Goal: Task Accomplishment & Management: Use online tool/utility

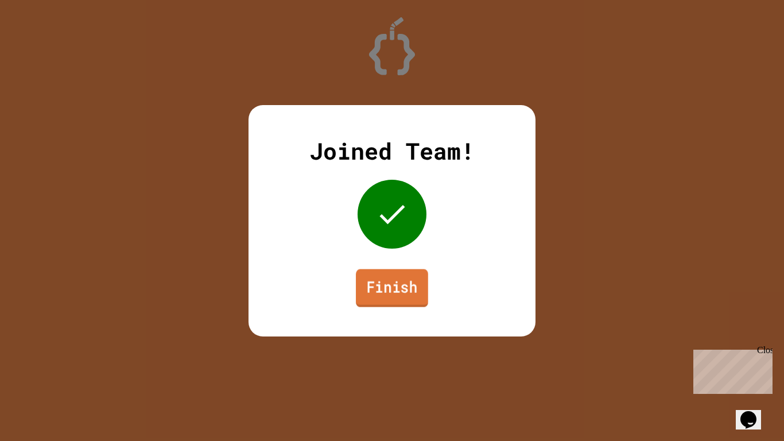
click at [402, 301] on link "Finish" at bounding box center [392, 288] width 72 height 38
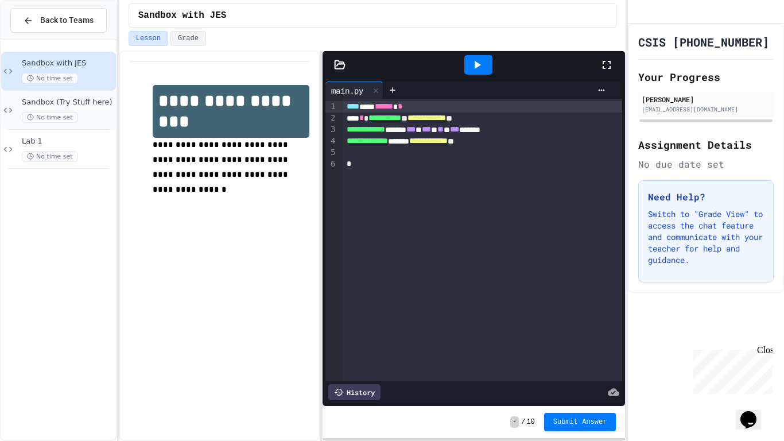
click at [79, 96] on div "Sandbox (Try Stuff here) No time set" at bounding box center [58, 110] width 115 height 39
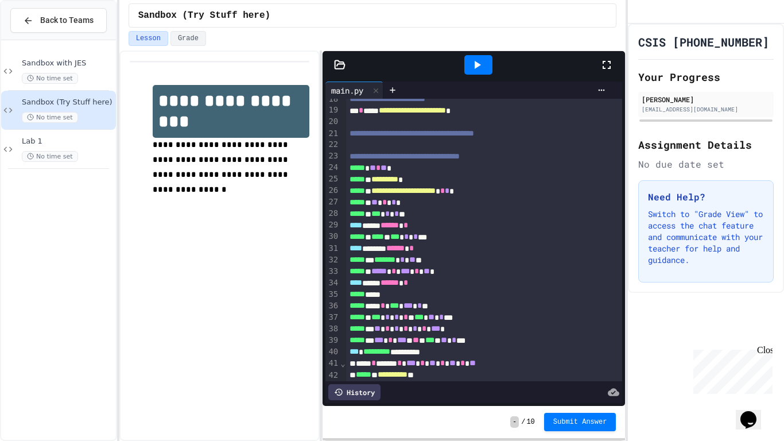
scroll to position [538, 0]
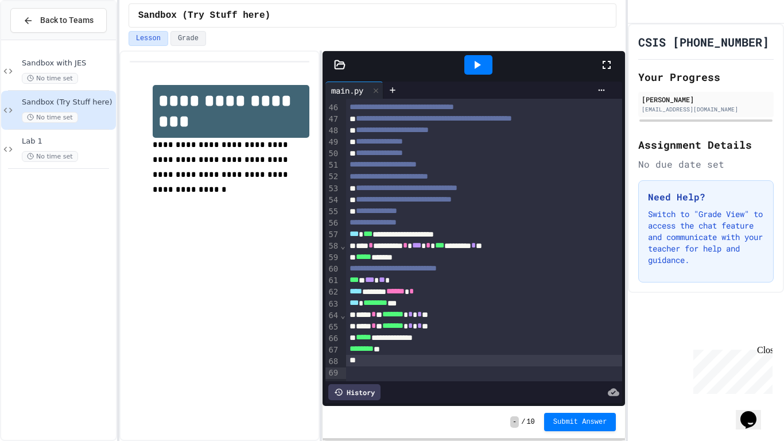
click at [378, 366] on div at bounding box center [484, 360] width 277 height 11
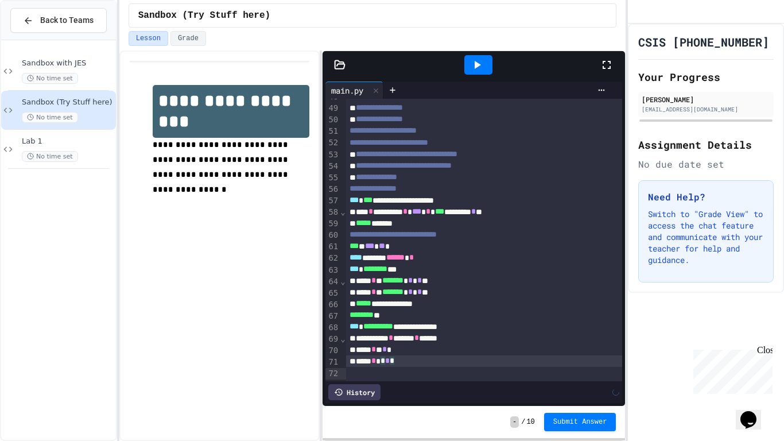
scroll to position [584, 0]
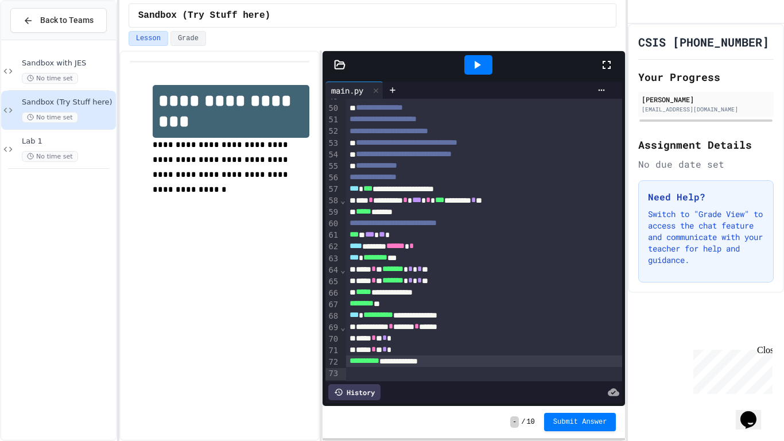
click at [484, 71] on div at bounding box center [478, 65] width 28 height 20
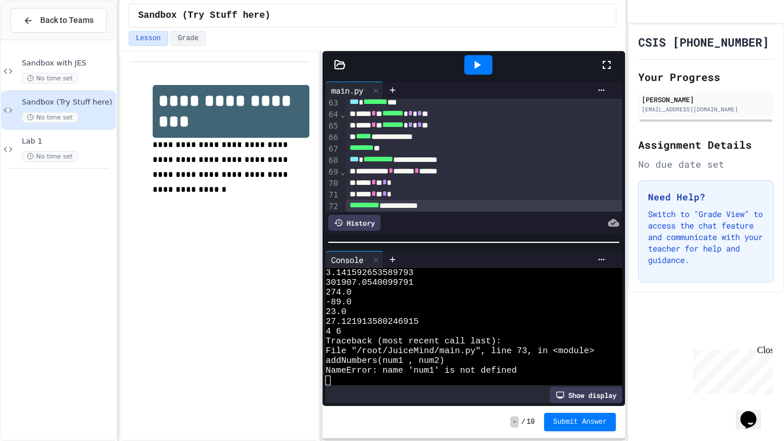
scroll to position [754, 0]
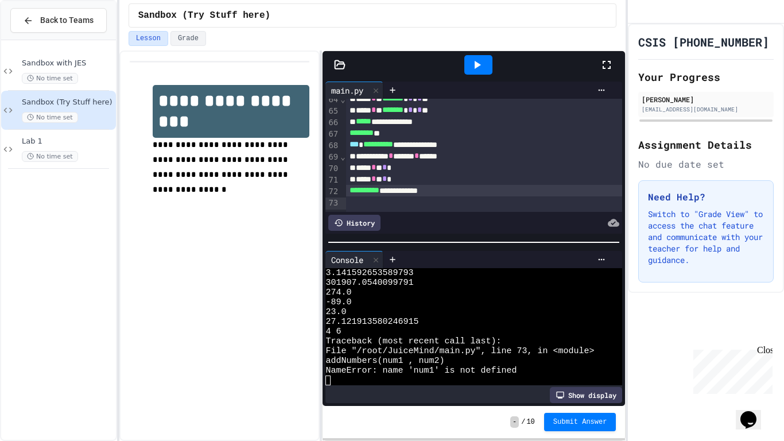
click at [384, 173] on div "**** * * * *" at bounding box center [484, 167] width 277 height 11
click at [470, 70] on icon at bounding box center [477, 65] width 14 height 14
click at [388, 173] on div "**** * *" at bounding box center [484, 167] width 277 height 11
click at [422, 185] on div "**** * * * *" at bounding box center [484, 178] width 277 height 11
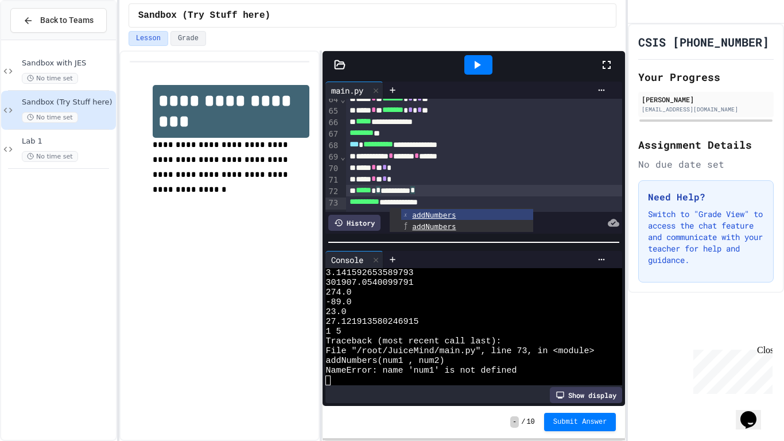
click at [467, 70] on div at bounding box center [478, 65] width 28 height 20
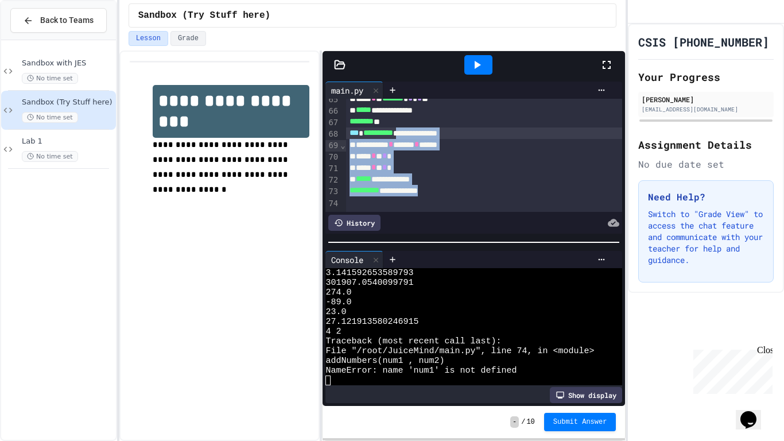
drag, startPoint x: 464, startPoint y: 203, endPoint x: 418, endPoint y: 142, distance: 76.2
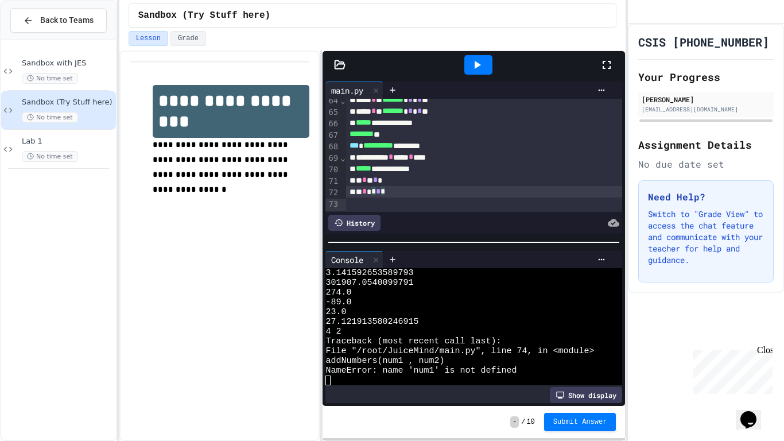
scroll to position [765, 0]
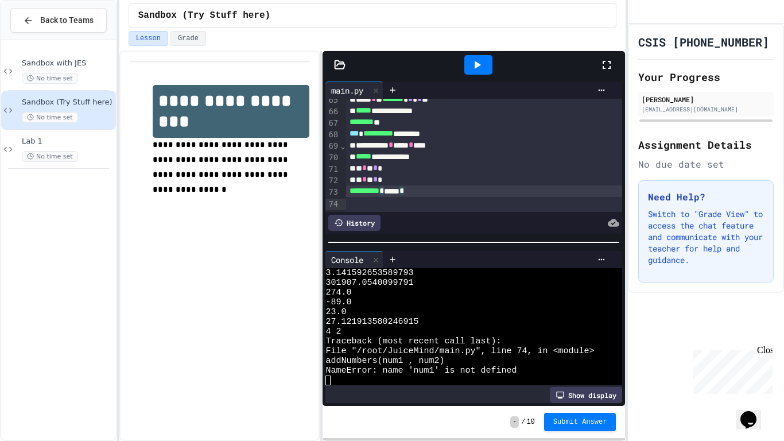
click at [489, 64] on div at bounding box center [478, 65] width 28 height 20
click at [376, 174] on div "* * * * *" at bounding box center [484, 167] width 277 height 11
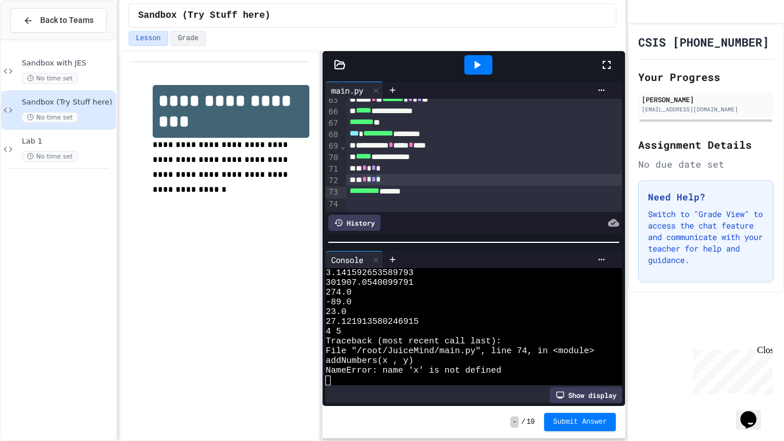
click at [471, 63] on icon at bounding box center [477, 65] width 14 height 14
click at [376, 172] on span "*" at bounding box center [373, 168] width 5 height 8
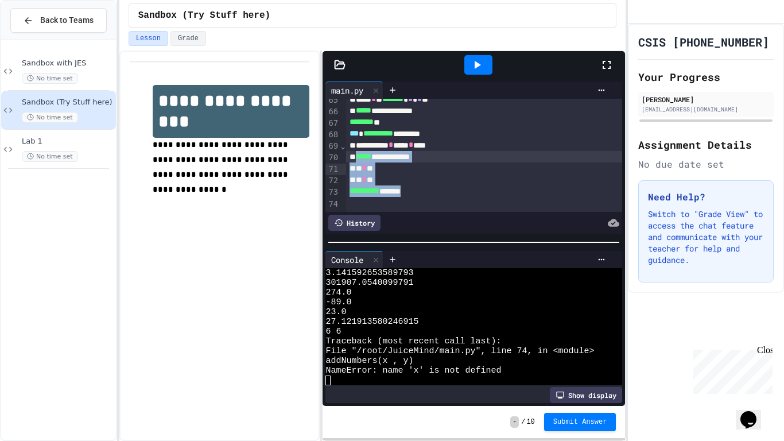
drag, startPoint x: 437, startPoint y: 203, endPoint x: 360, endPoint y: 172, distance: 82.6
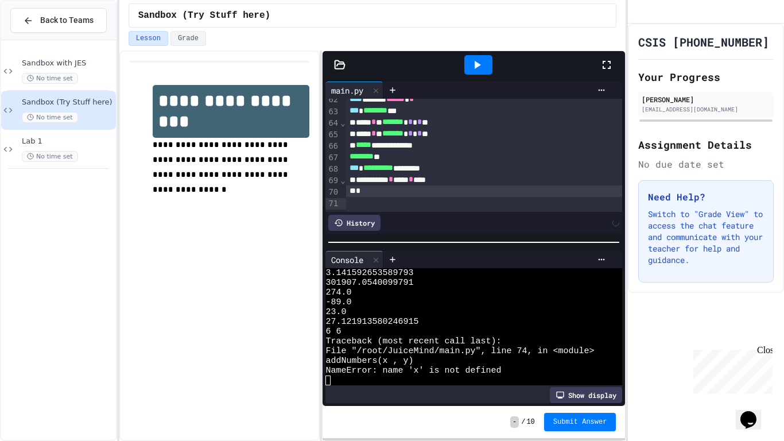
scroll to position [730, 0]
click at [404, 185] on div "**********" at bounding box center [484, 179] width 277 height 11
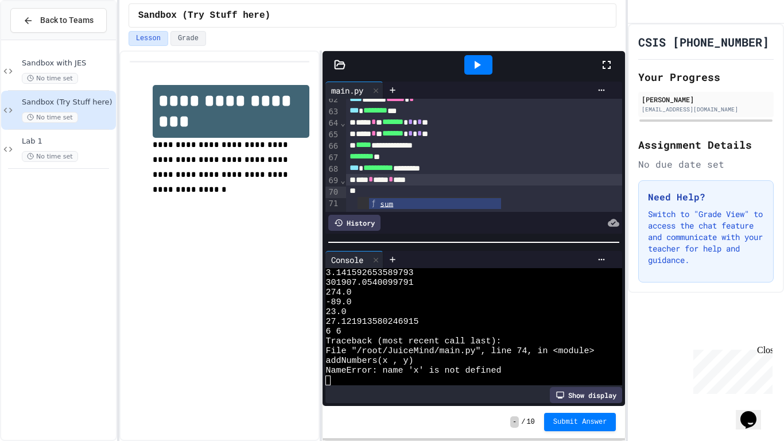
click at [357, 205] on ul "sum" at bounding box center [428, 203] width 143 height 12
click at [454, 185] on div "*** * *** * ***" at bounding box center [484, 179] width 277 height 11
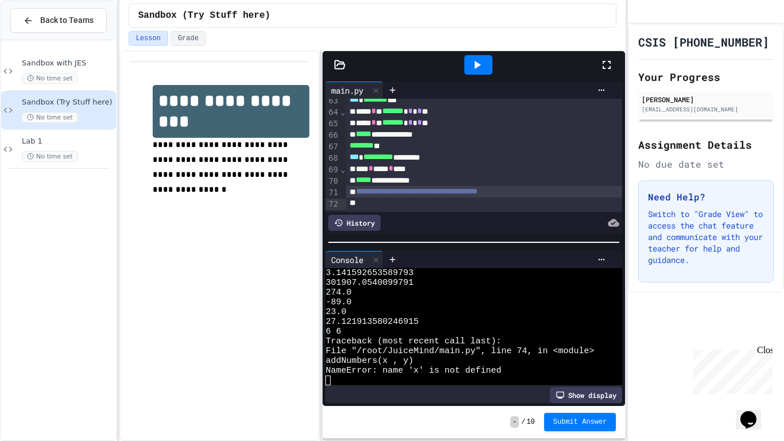
scroll to position [753, 0]
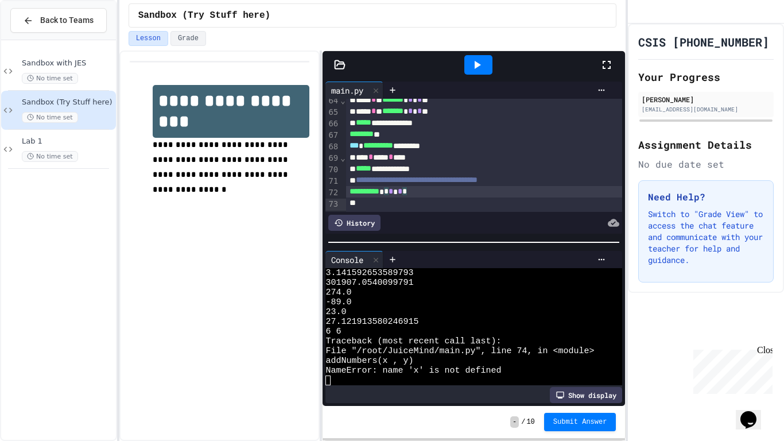
click at [471, 68] on icon at bounding box center [477, 65] width 14 height 14
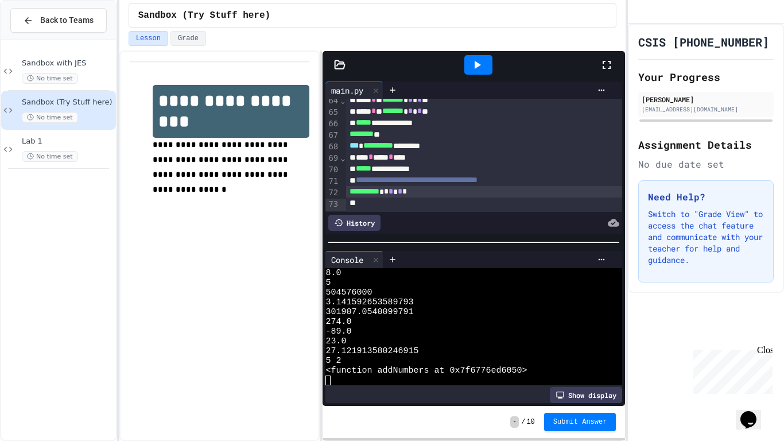
scroll to position [49, 0]
click at [452, 197] on div "**********" at bounding box center [484, 191] width 277 height 11
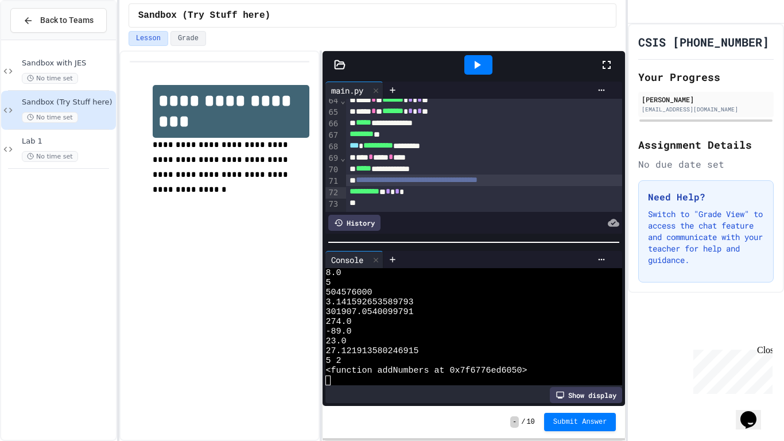
click at [477, 184] on span "**********" at bounding box center [417, 180] width 122 height 8
drag, startPoint x: 551, startPoint y: 190, endPoint x: 353, endPoint y: 194, distance: 197.4
click at [353, 186] on div "**********" at bounding box center [484, 179] width 277 height 11
copy div "**********"
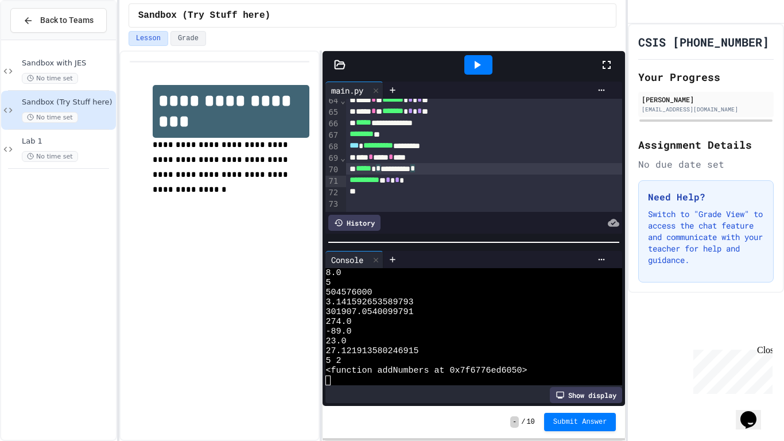
click at [476, 61] on icon at bounding box center [477, 65] width 14 height 14
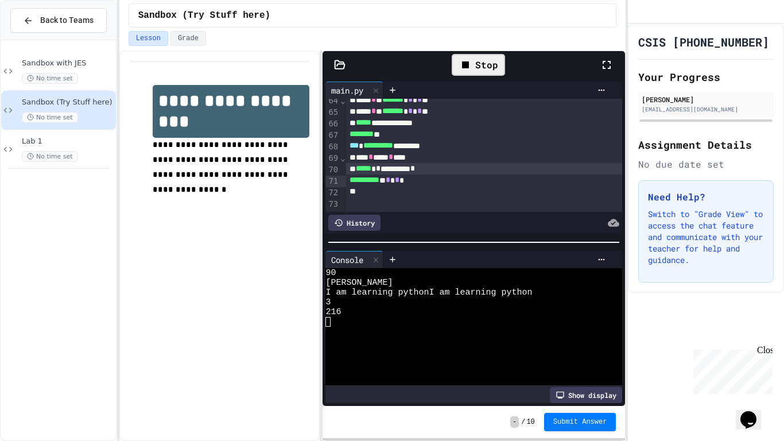
scroll to position [49, 0]
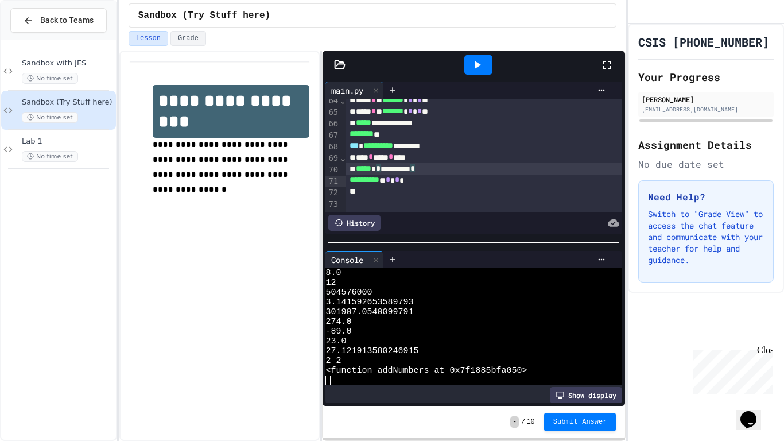
click at [450, 174] on div "**********" at bounding box center [484, 168] width 277 height 11
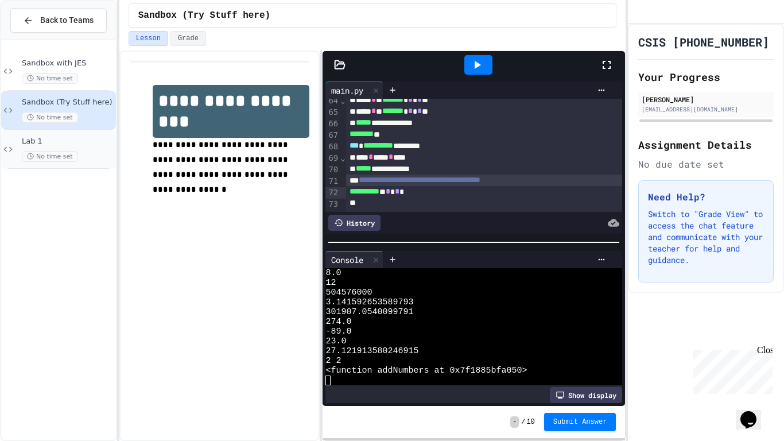
click at [72, 133] on div "Lab 1 No time set" at bounding box center [58, 149] width 115 height 39
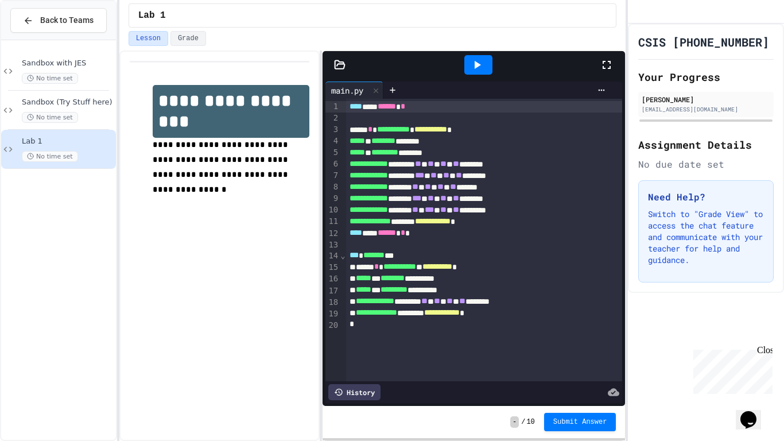
click at [600, 65] on icon at bounding box center [607, 65] width 14 height 14
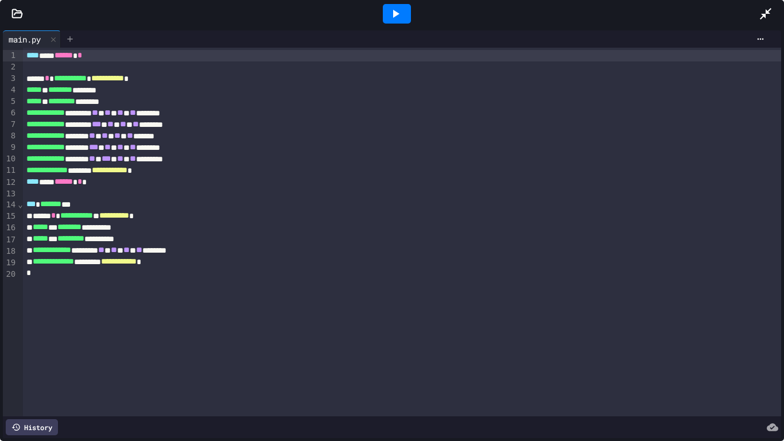
click at [72, 42] on icon at bounding box center [69, 38] width 9 height 9
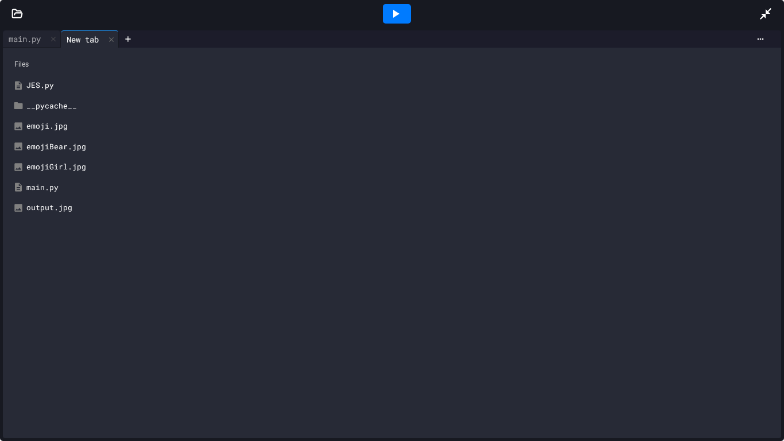
click at [43, 209] on div "output.jpg" at bounding box center [400, 207] width 748 height 11
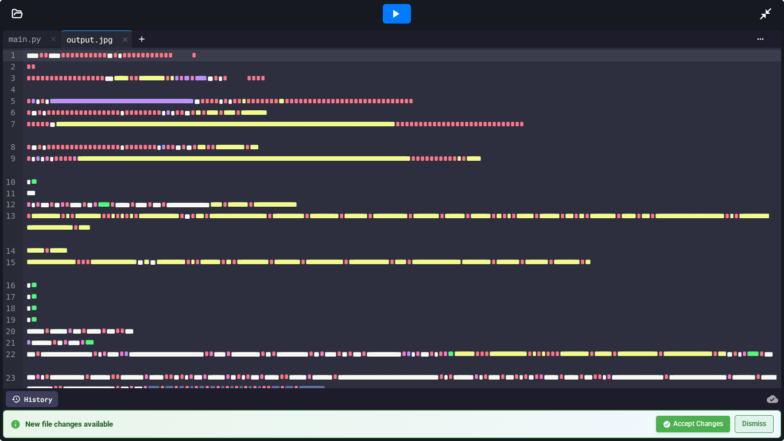
click at [768, 425] on button "Dismiss" at bounding box center [753, 424] width 39 height 18
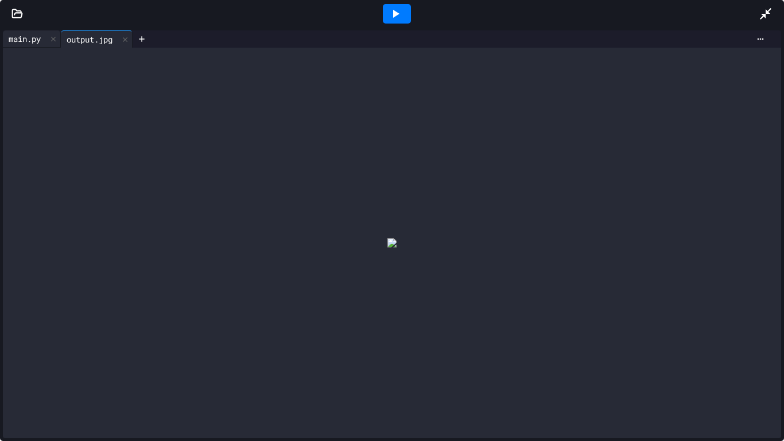
click at [27, 38] on div "main.py" at bounding box center [25, 39] width 44 height 12
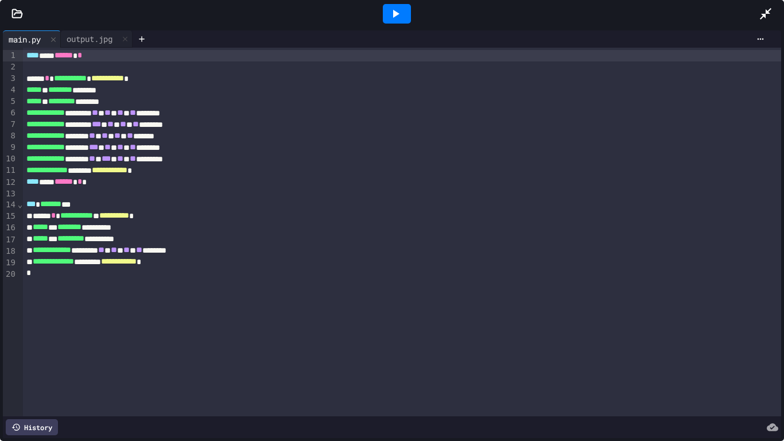
click at [396, 14] on icon at bounding box center [396, 14] width 6 height 8
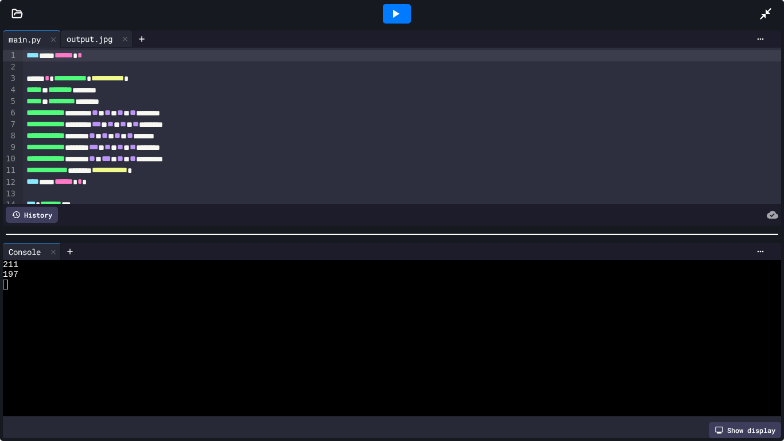
click at [84, 38] on div "output.jpg" at bounding box center [89, 39] width 57 height 12
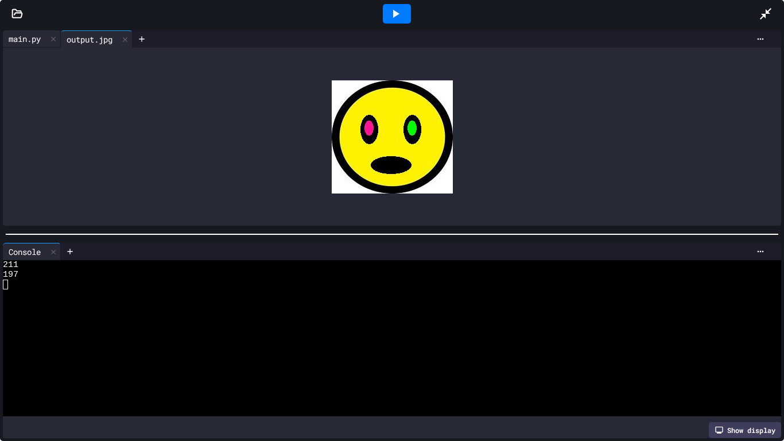
click at [24, 36] on div "main.py" at bounding box center [25, 39] width 44 height 12
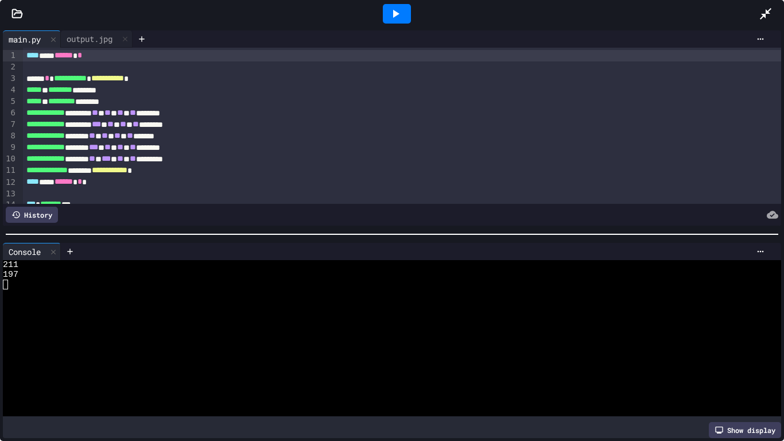
scroll to position [78, 0]
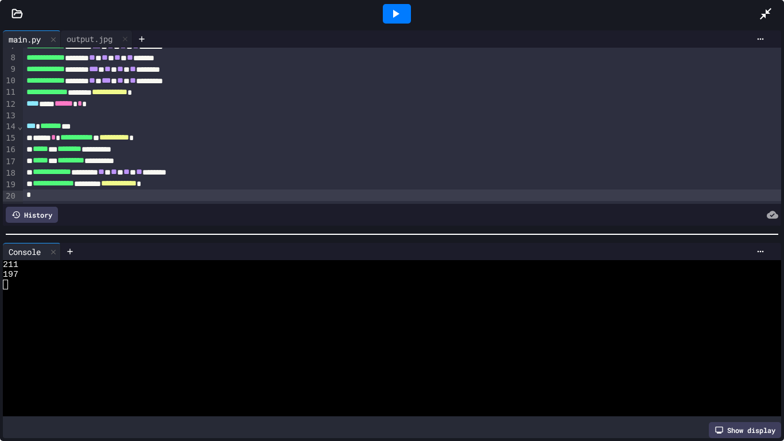
click at [213, 192] on div at bounding box center [402, 194] width 759 height 11
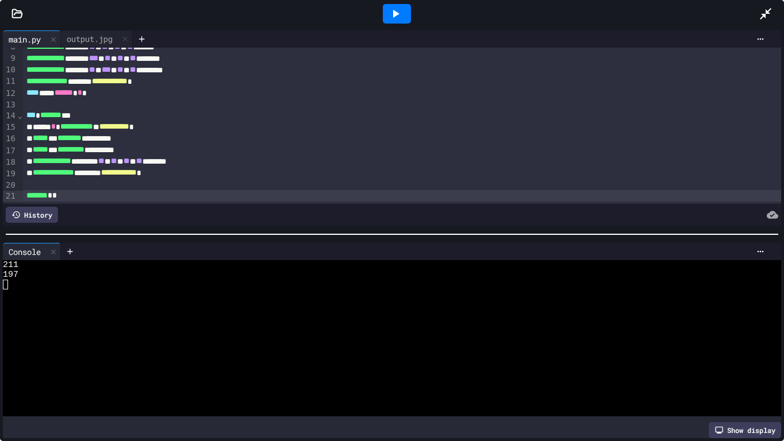
click at [389, 12] on icon at bounding box center [395, 14] width 14 height 14
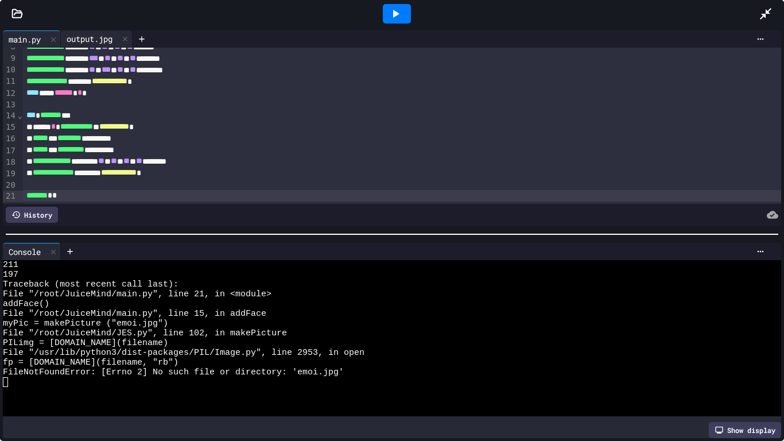
click at [88, 33] on div "output.jpg" at bounding box center [89, 39] width 57 height 12
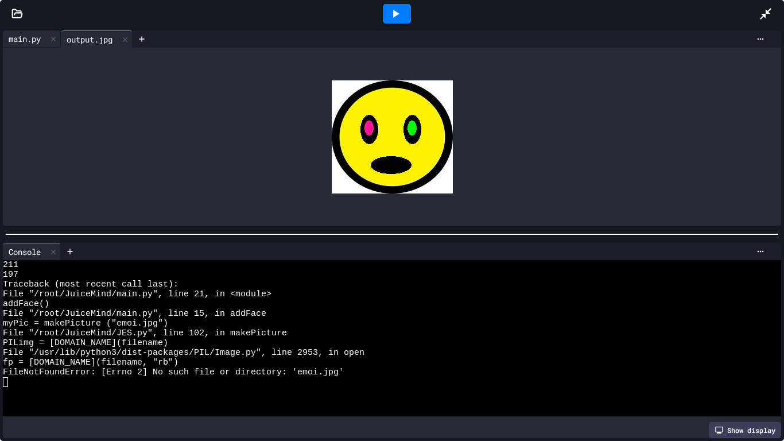
click at [22, 39] on div "main.py" at bounding box center [25, 39] width 44 height 12
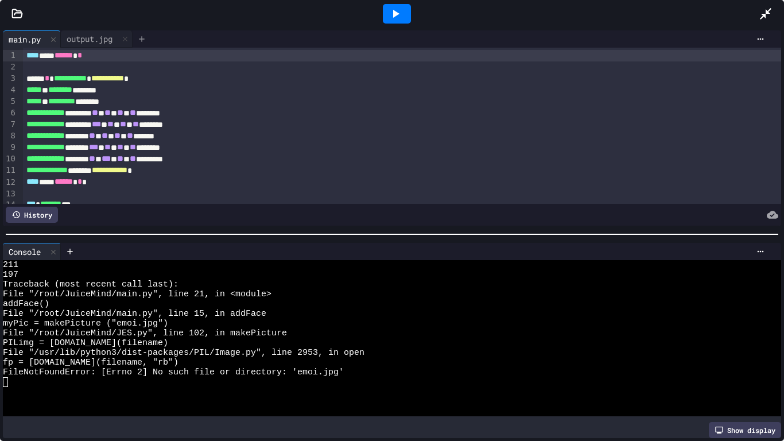
click at [142, 37] on icon at bounding box center [141, 38] width 9 height 9
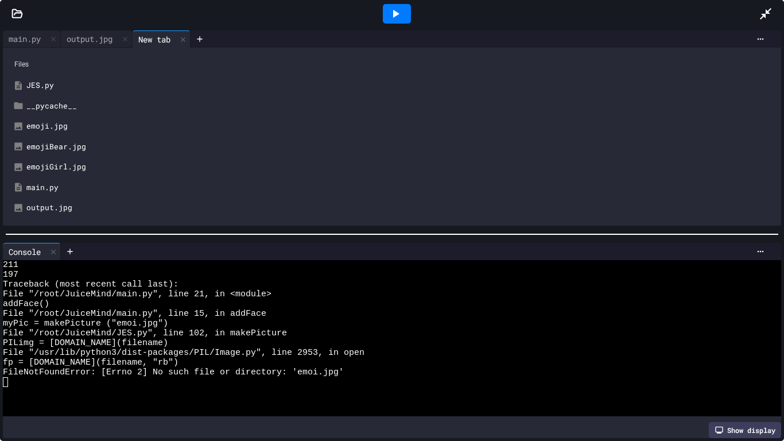
click at [50, 133] on div "emoji.jpg" at bounding box center [392, 126] width 767 height 21
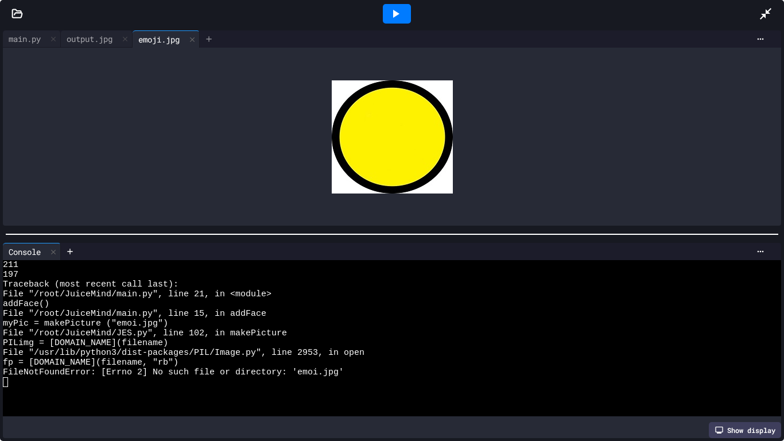
click at [211, 38] on icon at bounding box center [208, 38] width 5 height 5
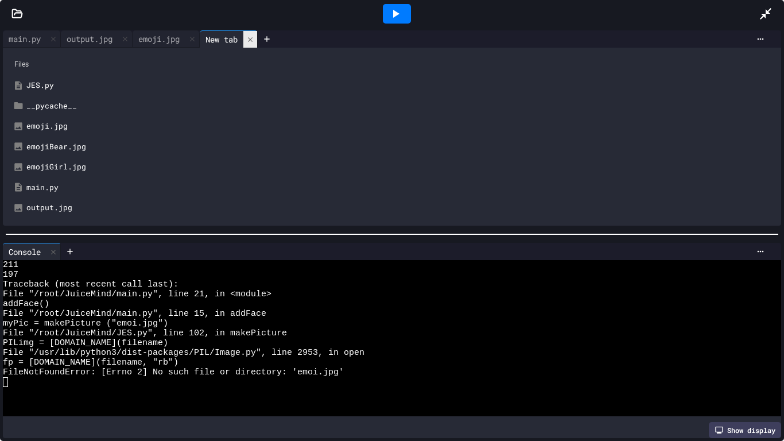
click at [254, 42] on icon at bounding box center [250, 40] width 8 height 8
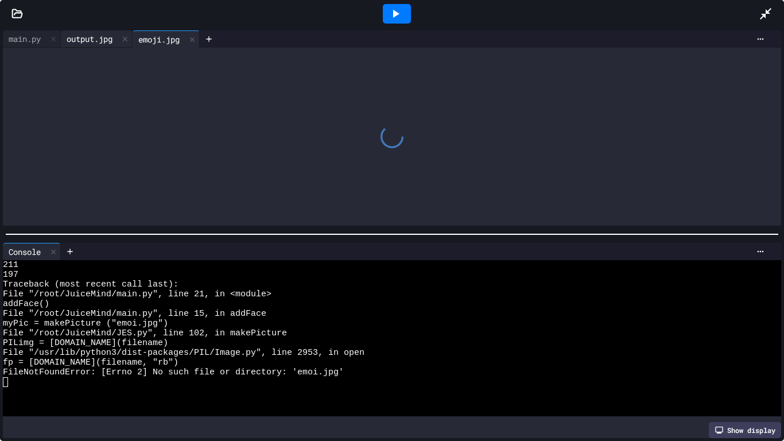
click at [96, 34] on div "output.jpg" at bounding box center [89, 39] width 57 height 12
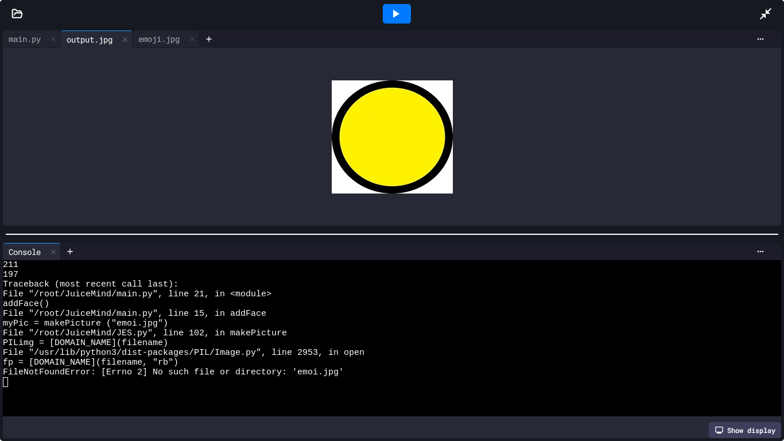
click at [94, 36] on div "output.jpg" at bounding box center [89, 39] width 57 height 12
click at [162, 41] on div "emoji.jpg" at bounding box center [159, 39] width 53 height 12
click at [93, 37] on div "output.jpg" at bounding box center [89, 39] width 57 height 12
click at [21, 41] on div "main.py" at bounding box center [25, 39] width 44 height 12
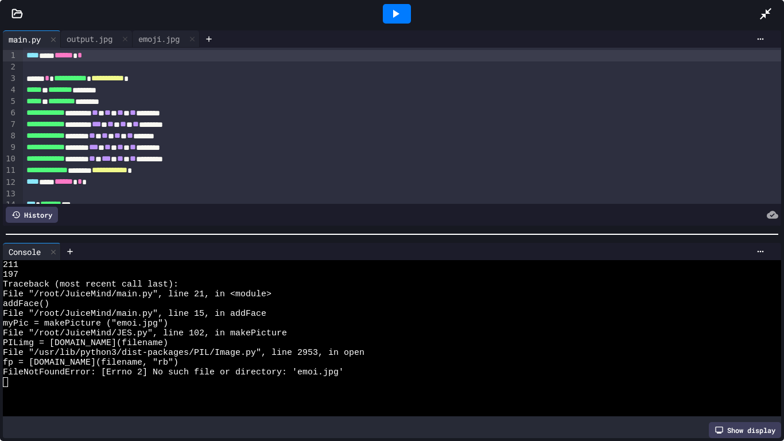
scroll to position [90, 0]
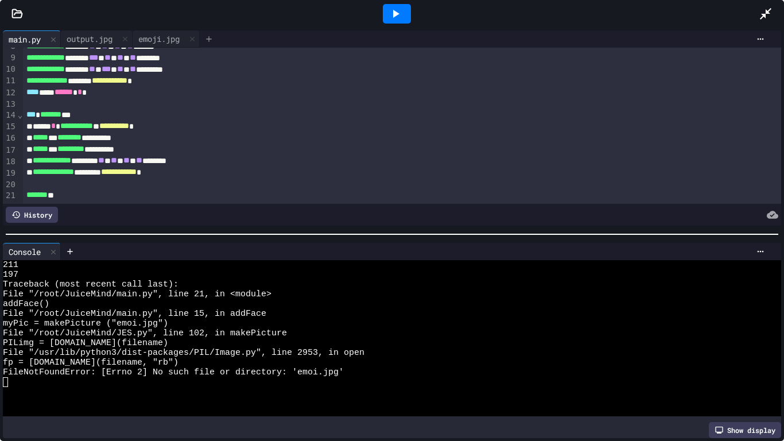
click at [213, 41] on icon at bounding box center [208, 38] width 9 height 9
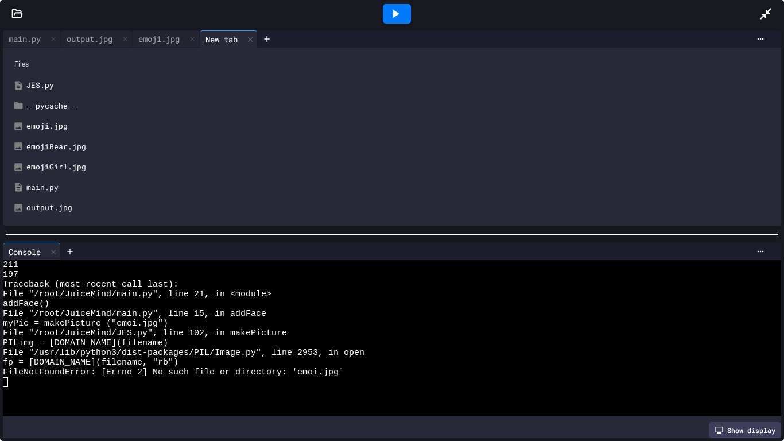
click at [60, 143] on div "emojiBear.jpg" at bounding box center [400, 146] width 748 height 11
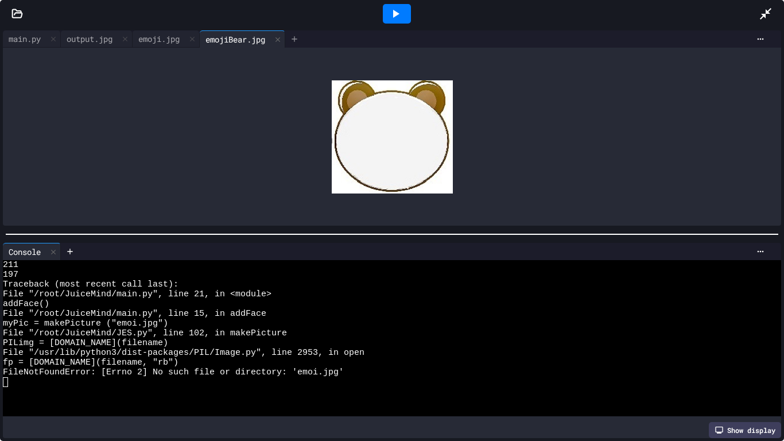
click at [299, 35] on icon at bounding box center [294, 38] width 9 height 9
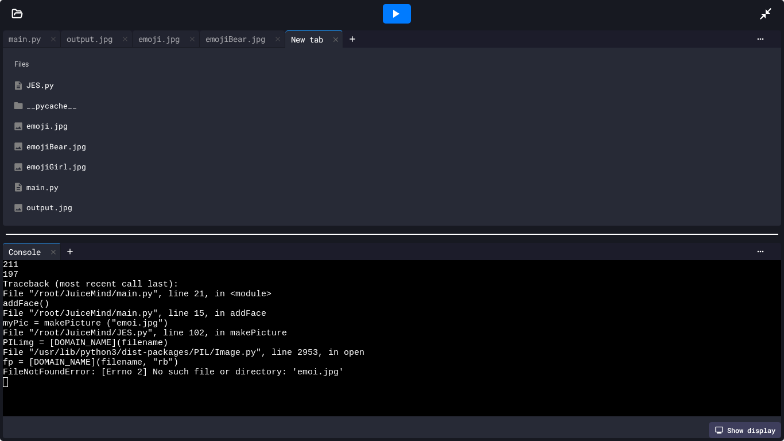
click at [52, 169] on div "emojiGirl.jpg" at bounding box center [400, 166] width 748 height 11
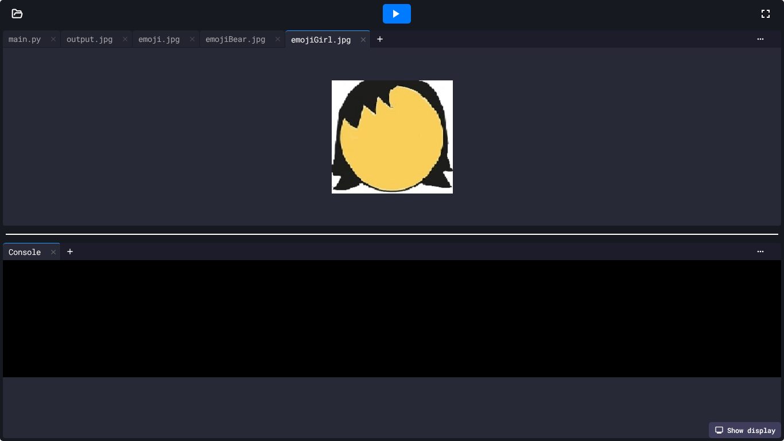
scroll to position [39, 0]
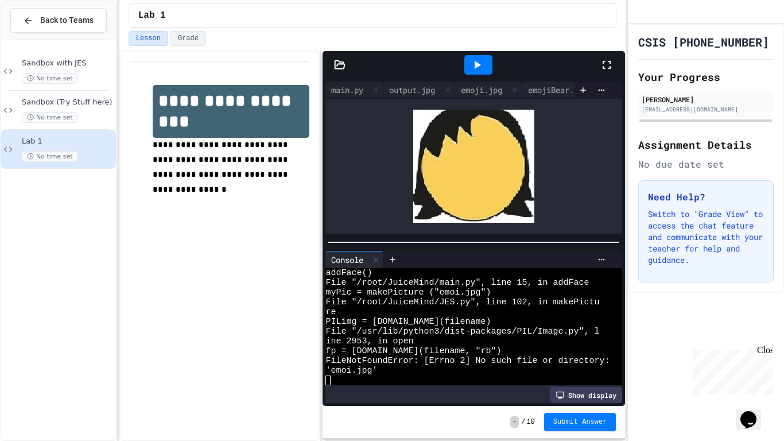
click at [608, 71] on icon at bounding box center [607, 65] width 14 height 14
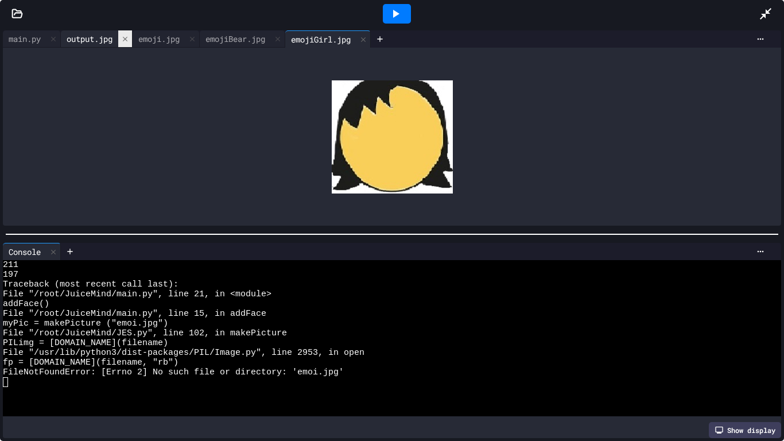
click at [129, 41] on icon at bounding box center [125, 39] width 8 height 8
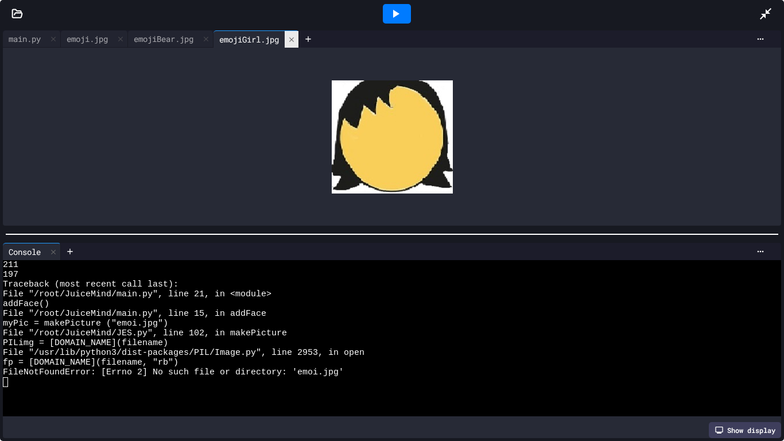
click at [295, 40] on icon at bounding box center [291, 40] width 8 height 8
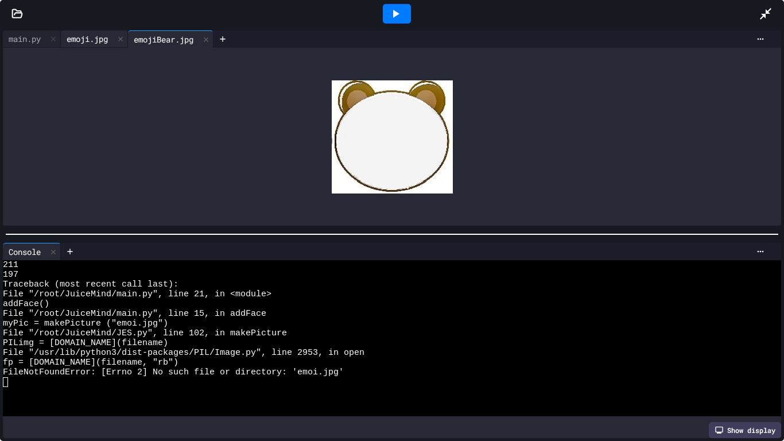
click at [97, 43] on div "emoji.jpg" at bounding box center [87, 39] width 53 height 12
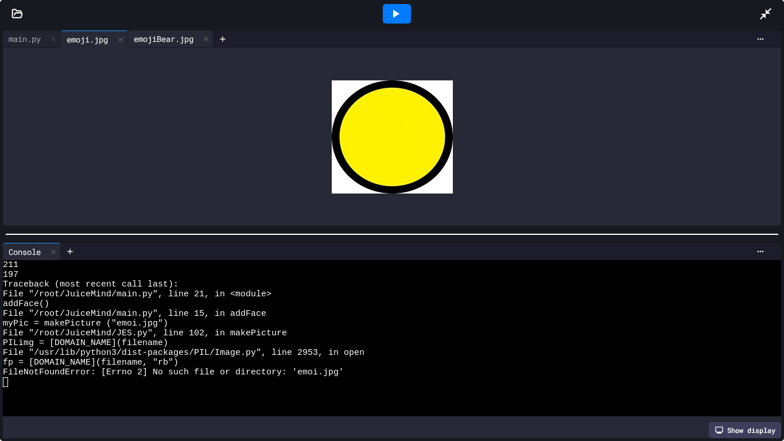
click at [152, 38] on div "emojiBear.jpg" at bounding box center [163, 39] width 71 height 12
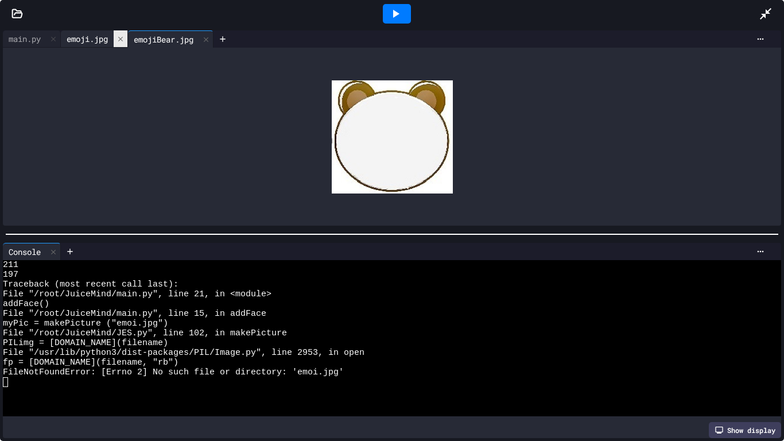
click at [118, 40] on div at bounding box center [121, 38] width 14 height 17
click at [118, 40] on div "emojiBear.jpg" at bounding box center [96, 39] width 71 height 12
click at [24, 37] on div "main.py" at bounding box center [25, 39] width 44 height 12
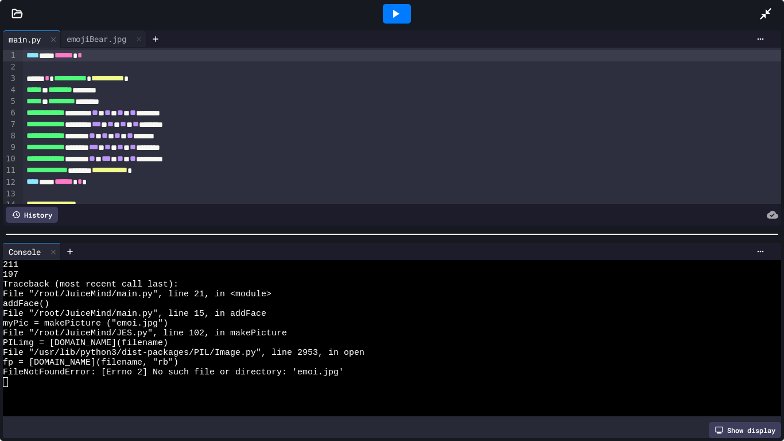
scroll to position [204, 0]
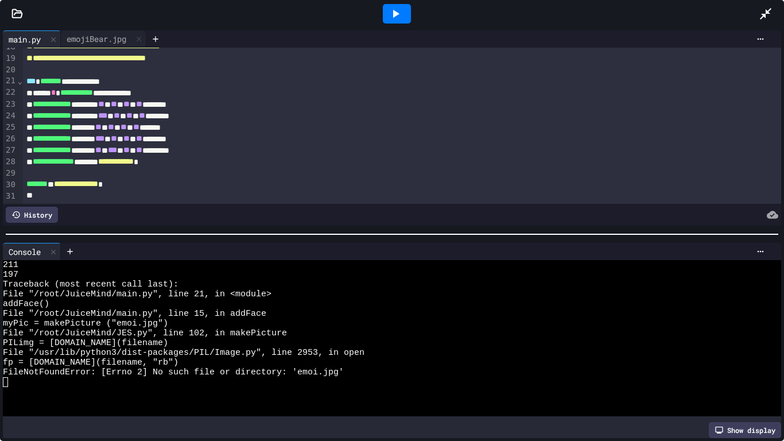
click at [66, 196] on div at bounding box center [402, 195] width 759 height 11
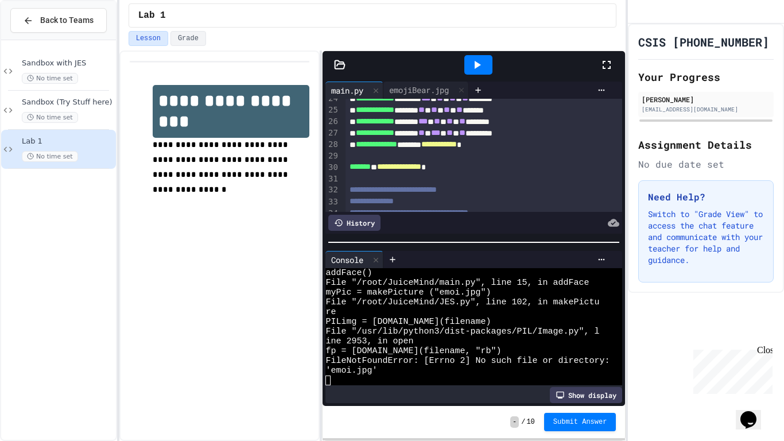
scroll to position [39, 0]
click at [610, 69] on icon at bounding box center [607, 65] width 14 height 14
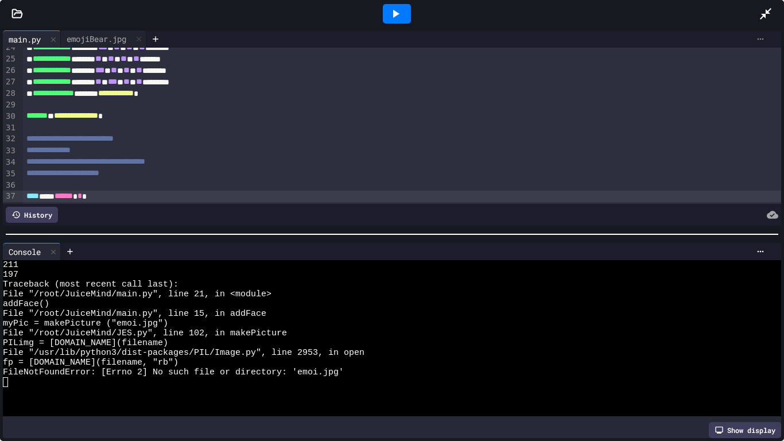
click at [760, 34] on icon at bounding box center [760, 38] width 9 height 9
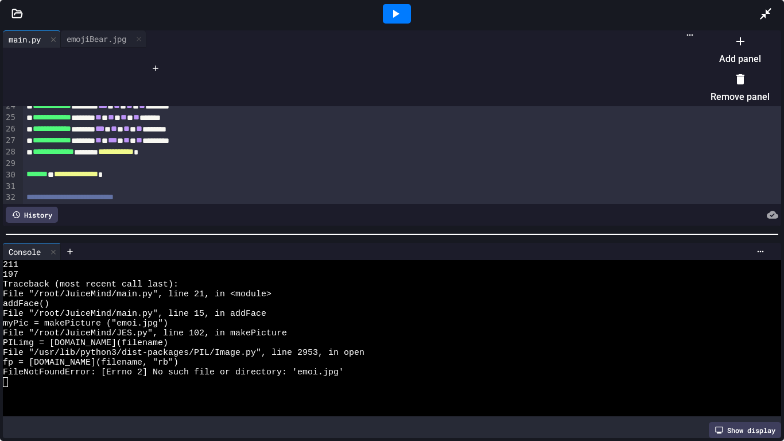
click at [760, 32] on div at bounding box center [734, 32] width 71 height 0
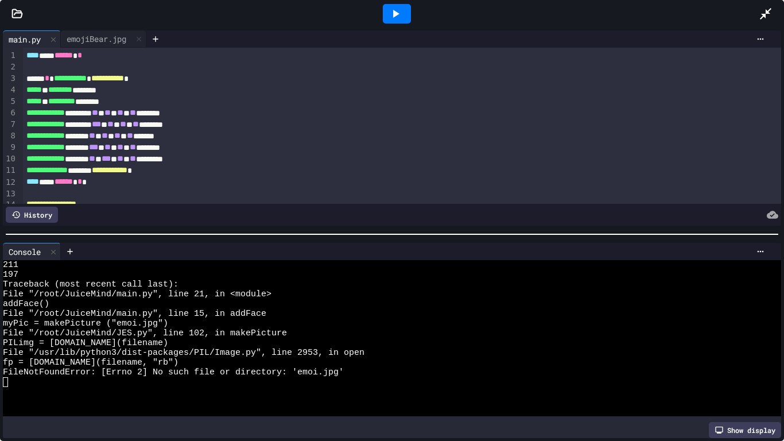
scroll to position [273, 0]
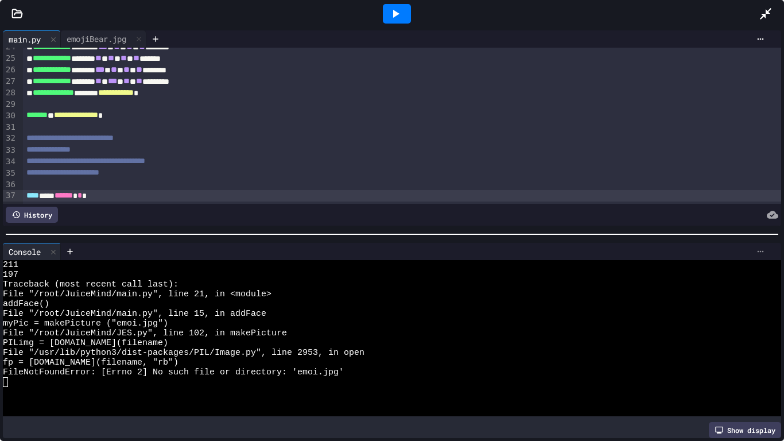
click at [759, 254] on icon at bounding box center [760, 251] width 9 height 9
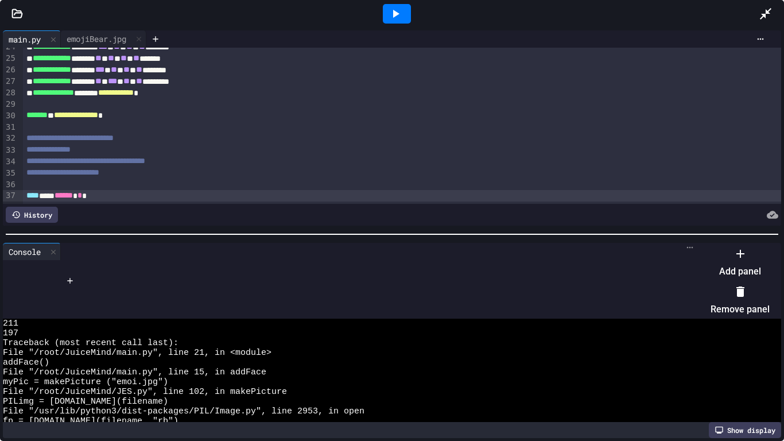
click at [759, 244] on div at bounding box center [734, 244] width 71 height 0
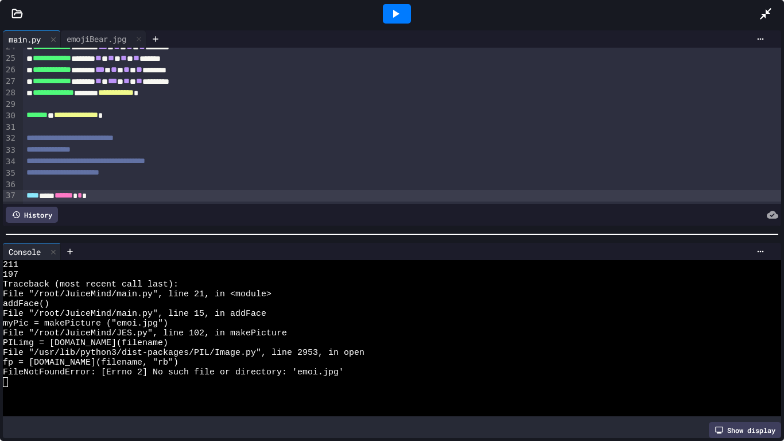
click at [770, 14] on icon at bounding box center [766, 14] width 14 height 14
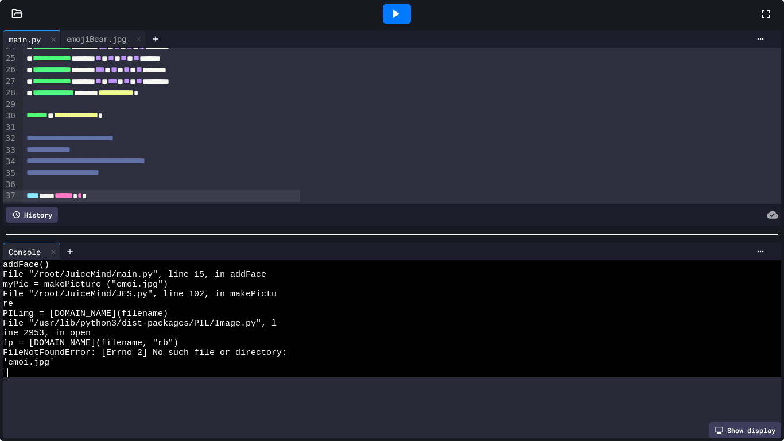
scroll to position [39, 0]
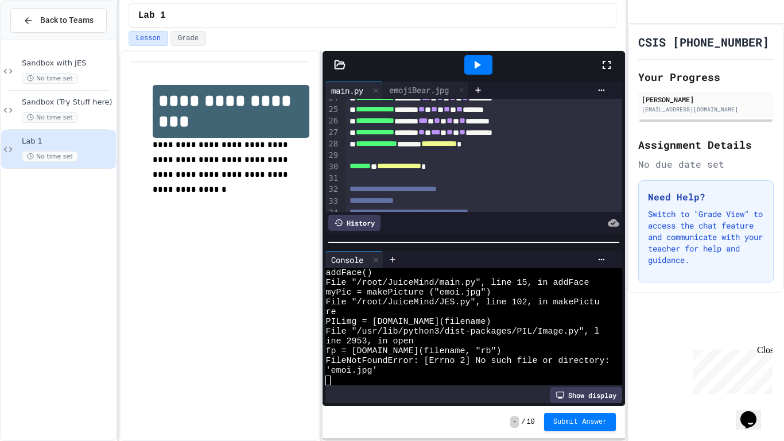
click at [349, 63] on div at bounding box center [339, 64] width 34 height 11
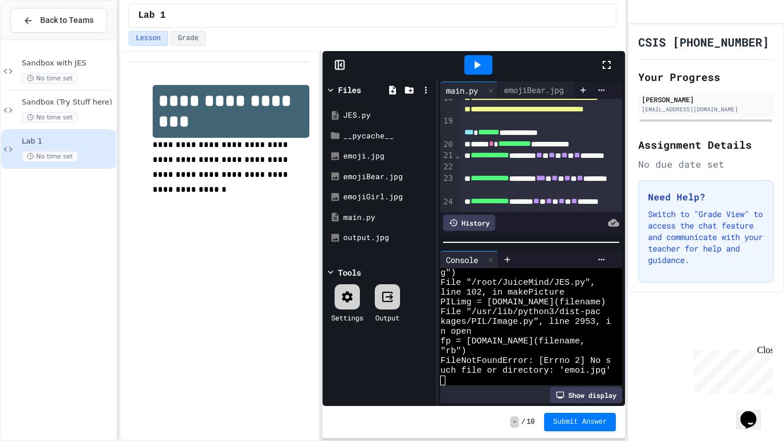
scroll to position [98, 0]
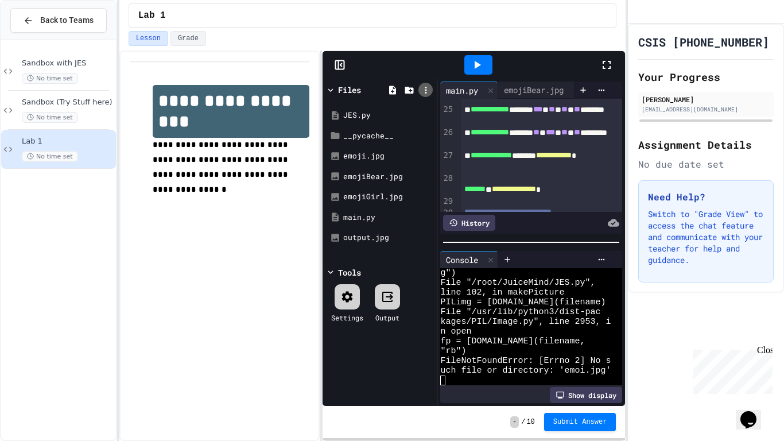
click at [430, 92] on icon at bounding box center [426, 90] width 10 height 10
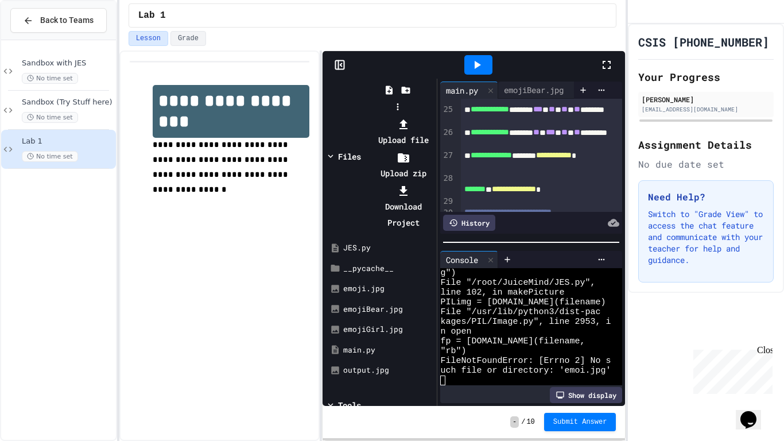
click at [434, 116] on li "Upload file" at bounding box center [402, 132] width 61 height 32
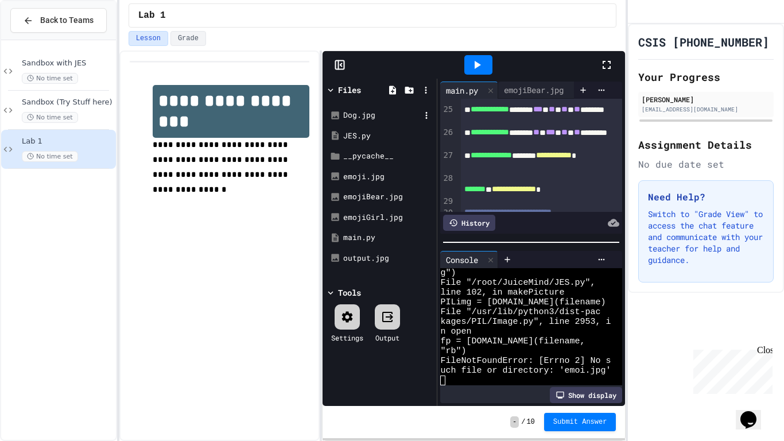
click at [371, 118] on div "Dog.jpg" at bounding box center [381, 115] width 77 height 11
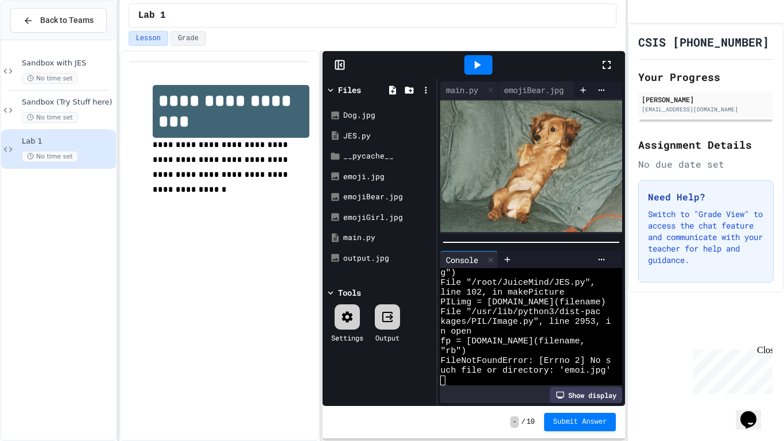
click at [602, 71] on icon at bounding box center [607, 65] width 14 height 14
